Goal: Check status

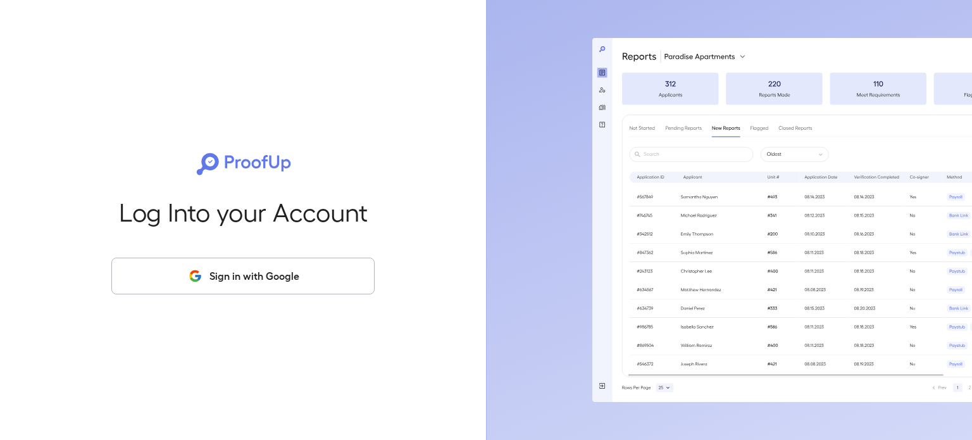
click at [299, 280] on button "Sign in with Google" at bounding box center [242, 276] width 263 height 37
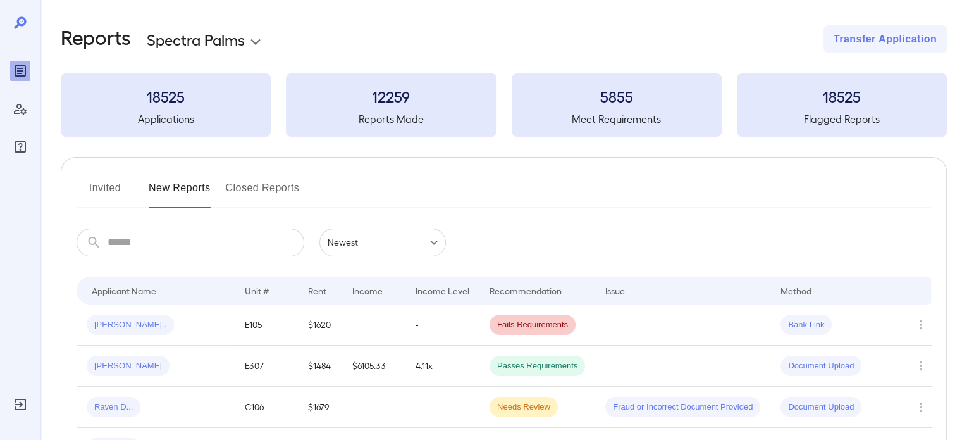
click at [261, 40] on body "**********" at bounding box center [481, 220] width 962 height 440
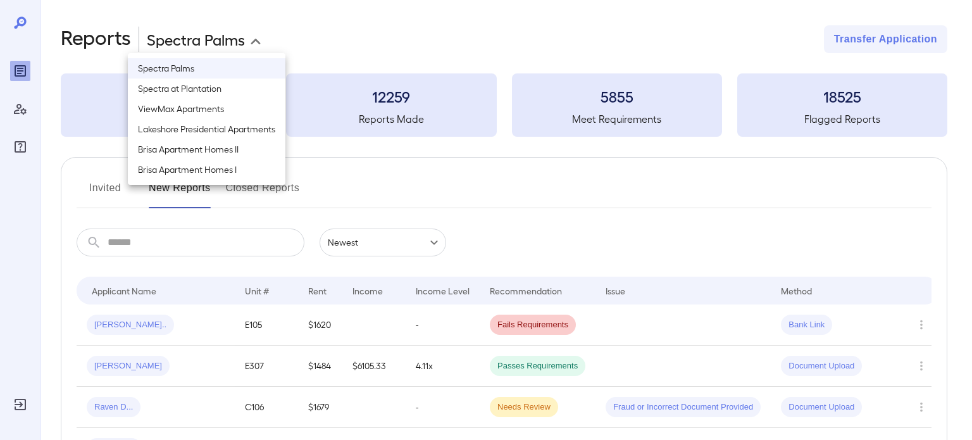
click at [246, 144] on li "Brisa Apartment Homes II" at bounding box center [207, 149] width 158 height 20
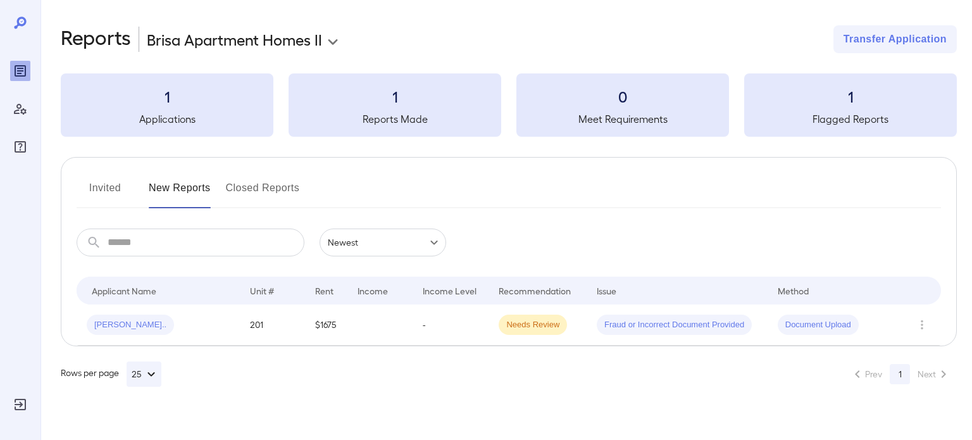
click at [120, 192] on button "Invited" at bounding box center [105, 193] width 57 height 30
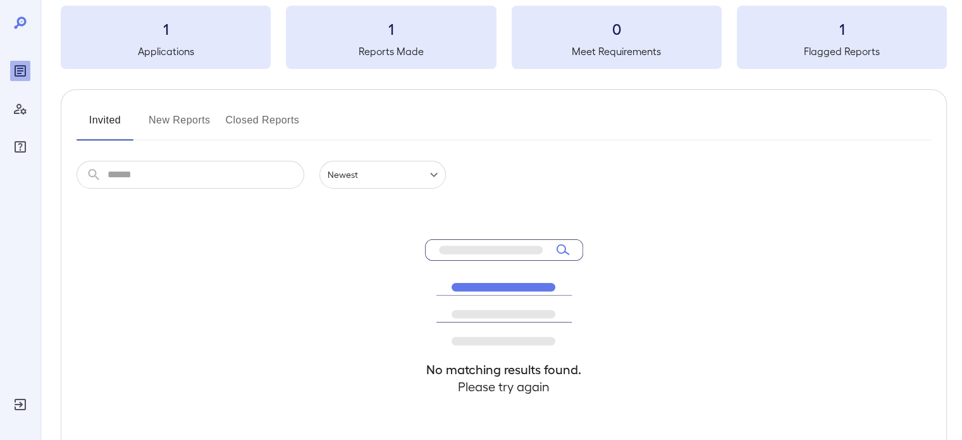
scroll to position [165, 0]
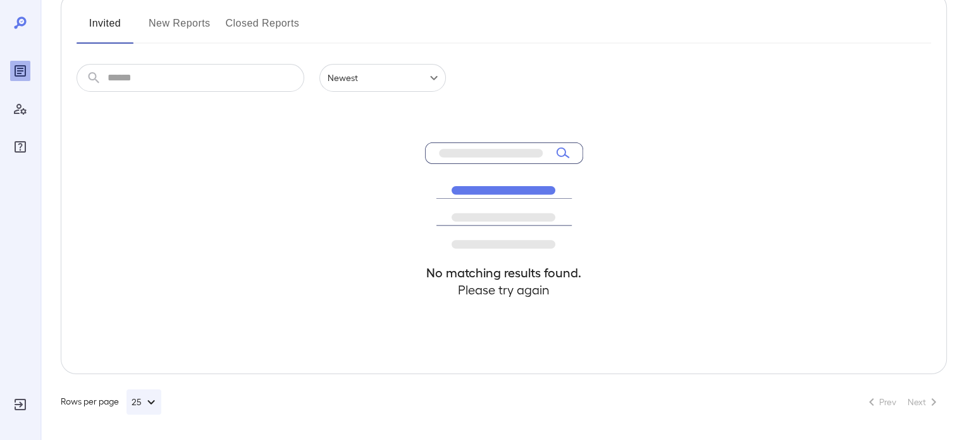
click at [519, 254] on div "No matching results found. Please try again" at bounding box center [504, 233] width 158 height 282
drag, startPoint x: 564, startPoint y: 257, endPoint x: 594, endPoint y: 263, distance: 29.7
click at [583, 263] on div "No matching results found. Please try again" at bounding box center [504, 233] width 855 height 282
drag, startPoint x: 504, startPoint y: 255, endPoint x: 423, endPoint y: 246, distance: 82.2
click at [500, 255] on div "No matching results found. Please try again" at bounding box center [504, 233] width 158 height 282
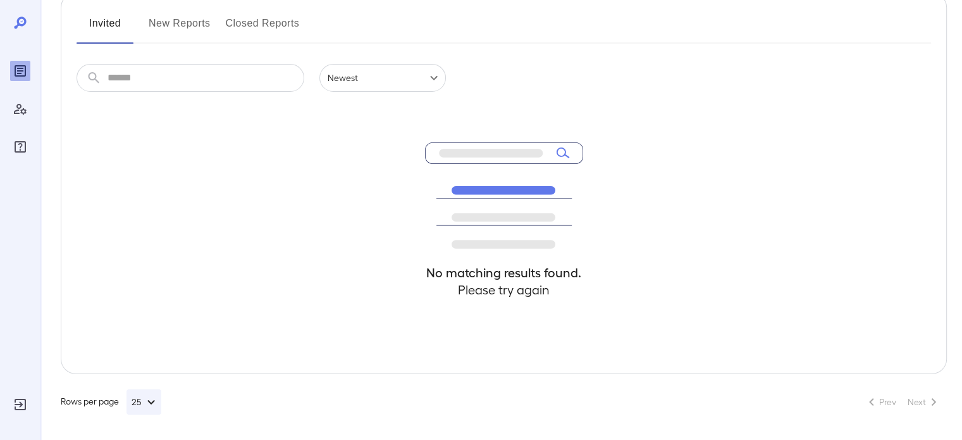
click at [418, 246] on div "No matching results found. Please try again" at bounding box center [504, 233] width 855 height 282
click at [352, 242] on div "No matching results found. Please try again" at bounding box center [504, 233] width 855 height 282
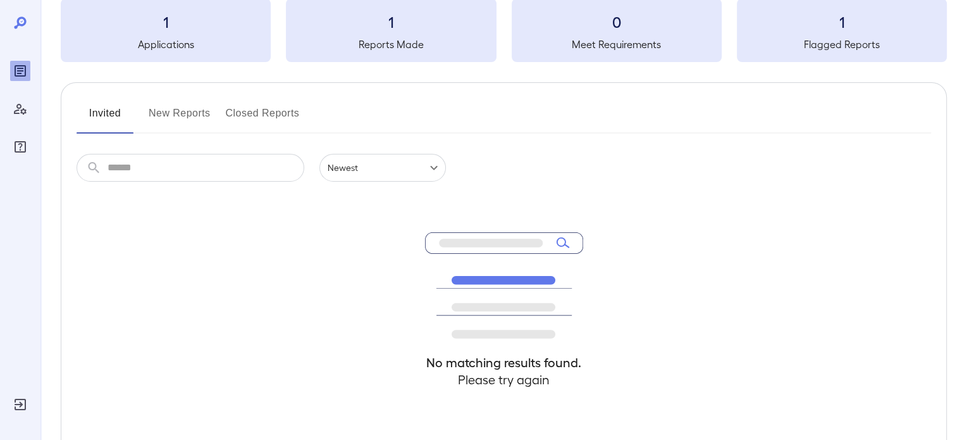
scroll to position [0, 0]
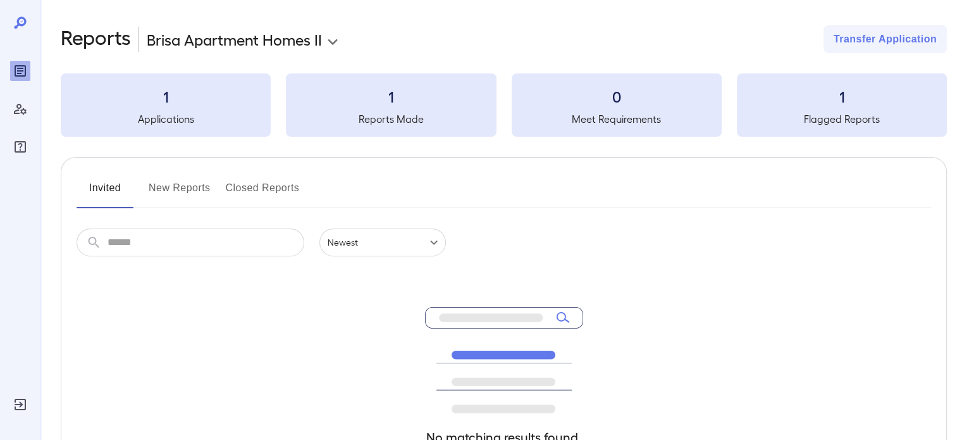
click at [175, 182] on button "New Reports" at bounding box center [180, 193] width 62 height 30
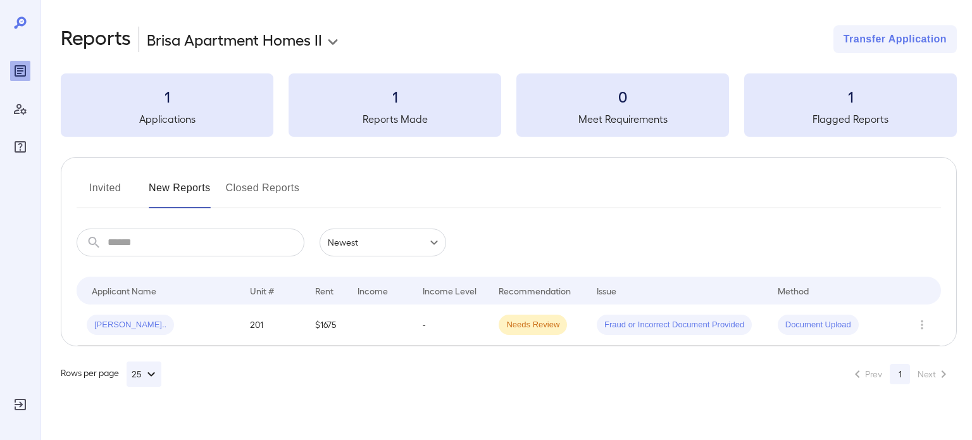
click at [122, 193] on button "Invited" at bounding box center [105, 193] width 57 height 30
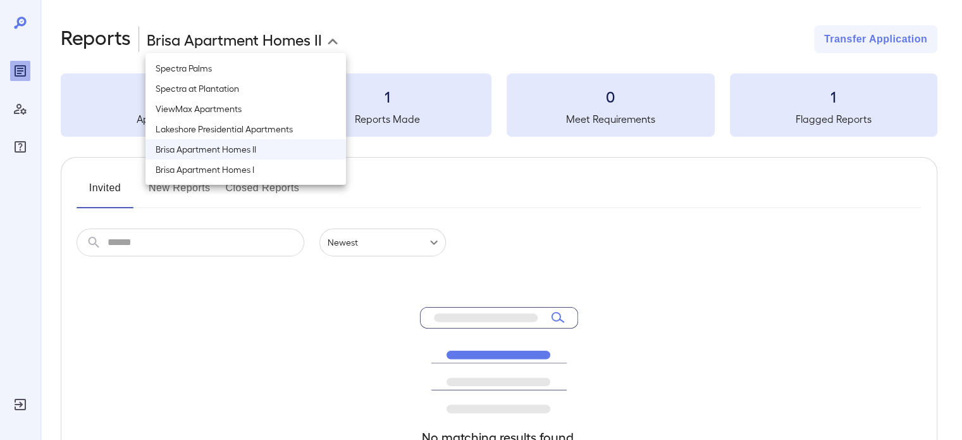
click at [261, 47] on body "**********" at bounding box center [481, 220] width 962 height 440
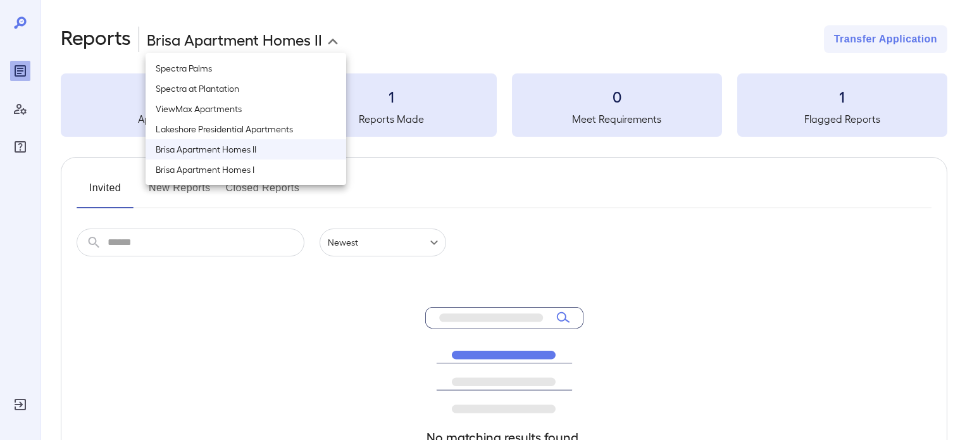
click at [263, 170] on li "Brisa Apartment Homes I" at bounding box center [246, 169] width 201 height 20
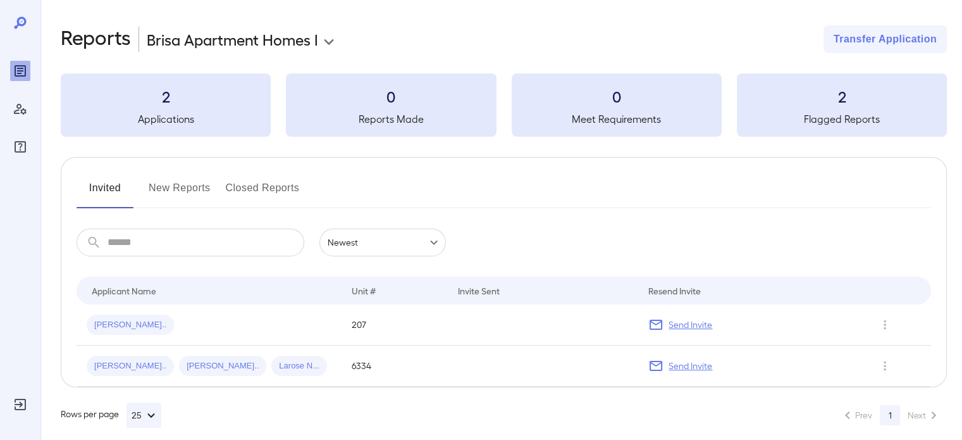
click at [175, 189] on button "New Reports" at bounding box center [180, 193] width 62 height 30
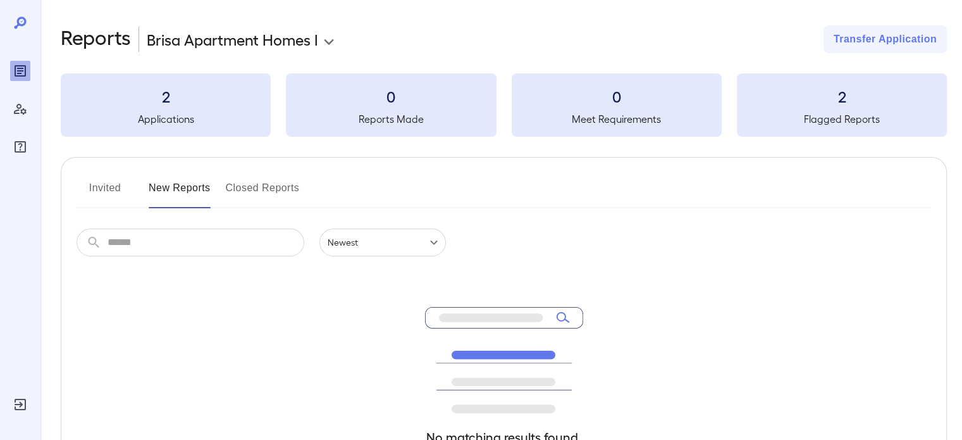
click at [104, 192] on button "Invited" at bounding box center [105, 193] width 57 height 30
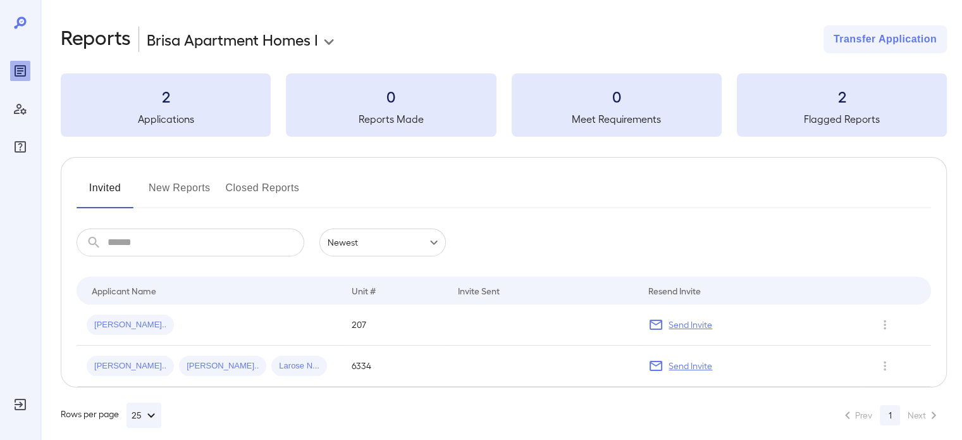
click at [187, 193] on button "New Reports" at bounding box center [180, 193] width 62 height 30
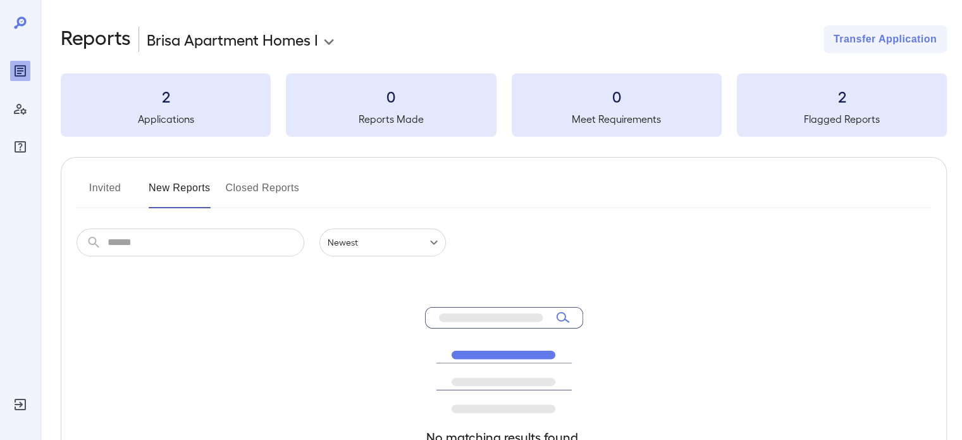
click at [106, 192] on button "Invited" at bounding box center [105, 193] width 57 height 30
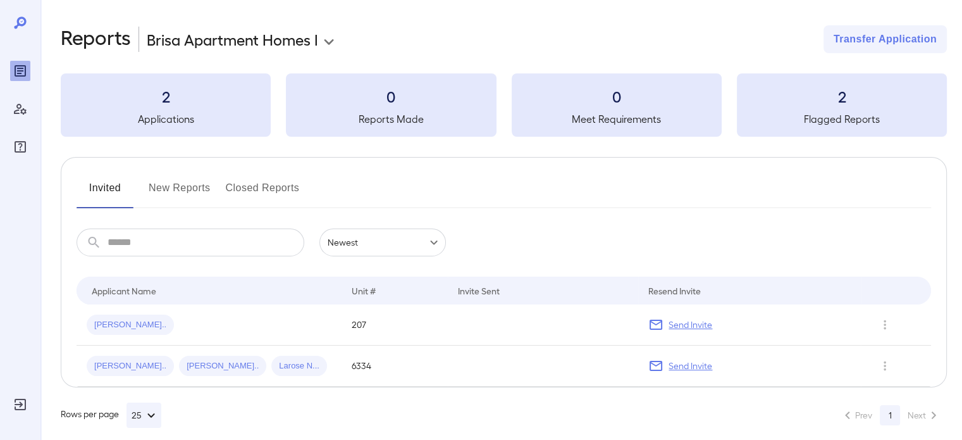
click at [261, 31] on body "**********" at bounding box center [481, 220] width 962 height 440
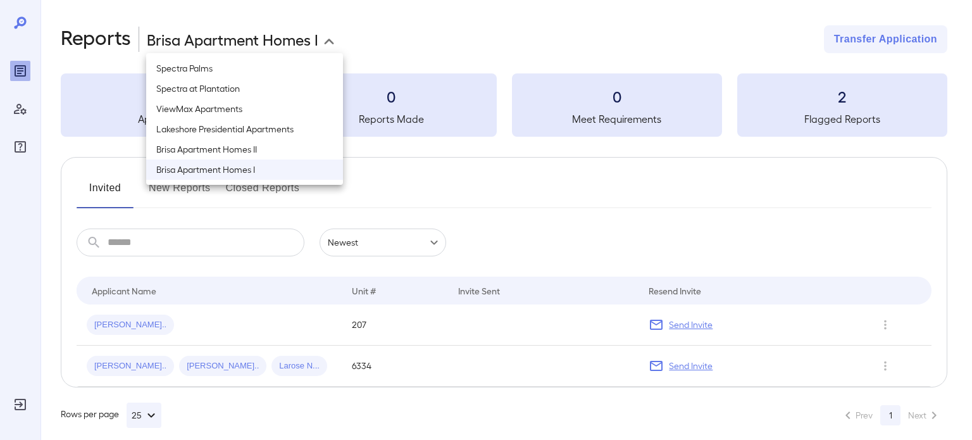
click at [264, 156] on li "Brisa Apartment Homes II" at bounding box center [244, 149] width 197 height 20
type input "**********"
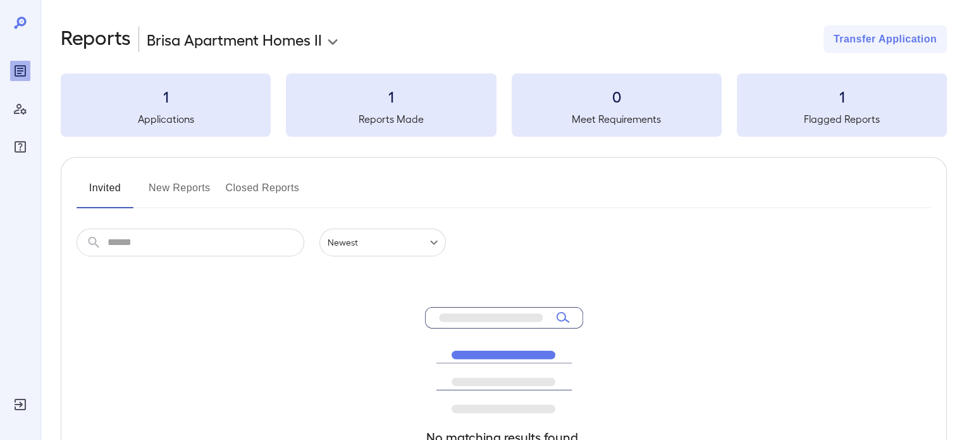
click at [181, 229] on input "text" at bounding box center [206, 242] width 197 height 28
click at [175, 196] on button "New Reports" at bounding box center [180, 193] width 62 height 30
